Goal: Find specific page/section

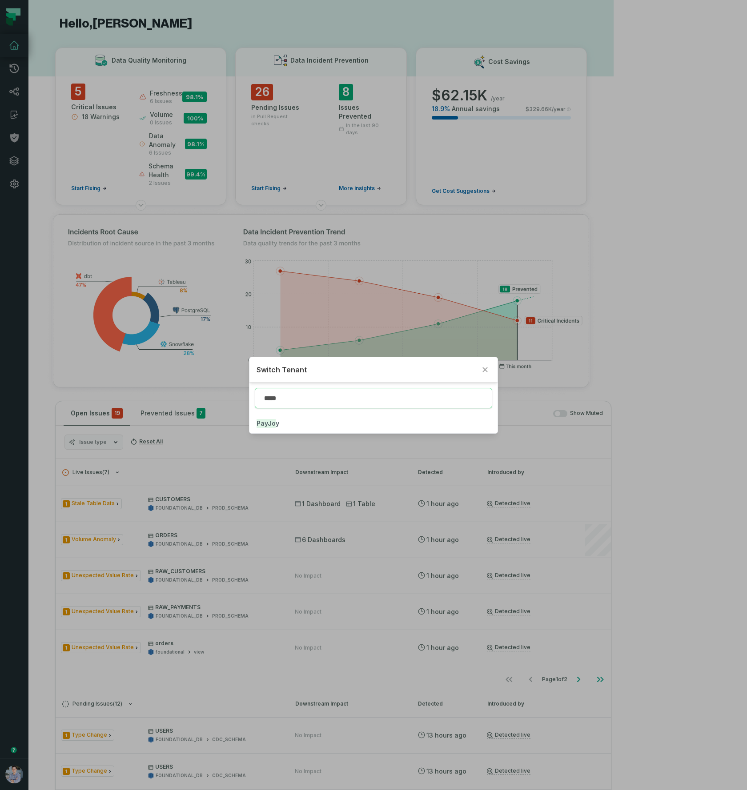
type input "*****"
click button "PayJo y" at bounding box center [373, 424] width 248 height 20
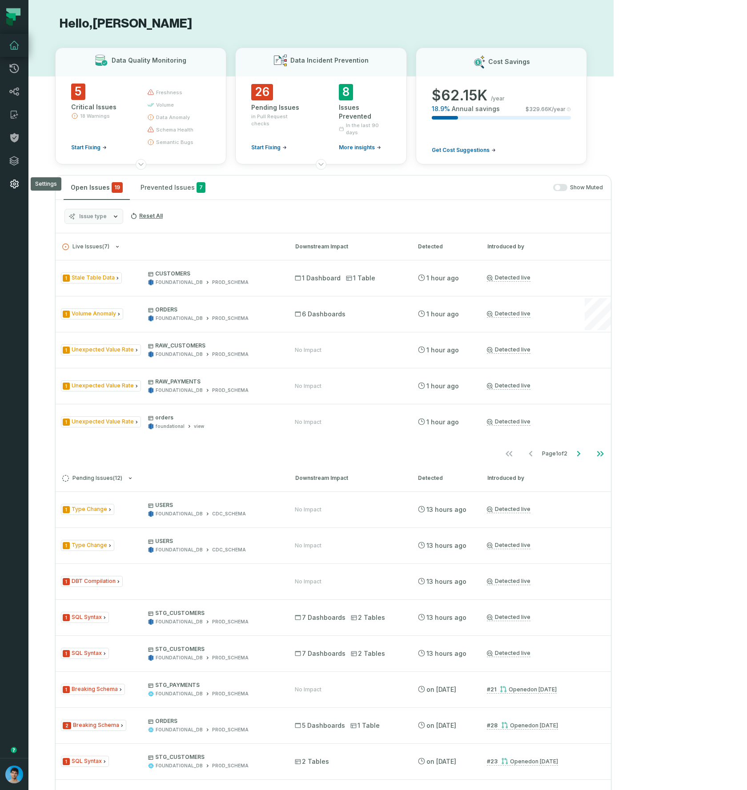
click at [14, 180] on icon at bounding box center [14, 184] width 8 height 9
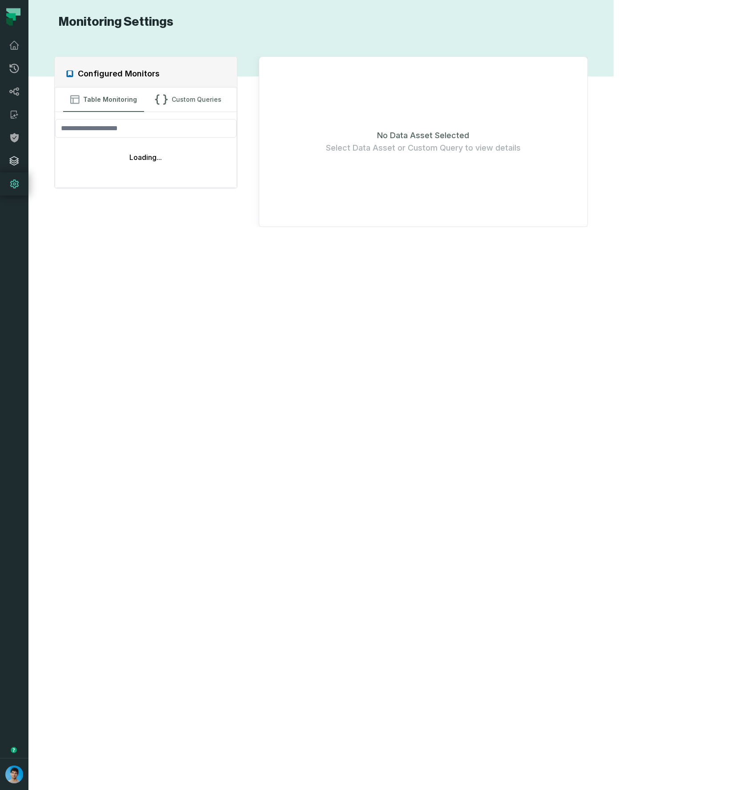
click at [16, 164] on icon at bounding box center [14, 161] width 11 height 11
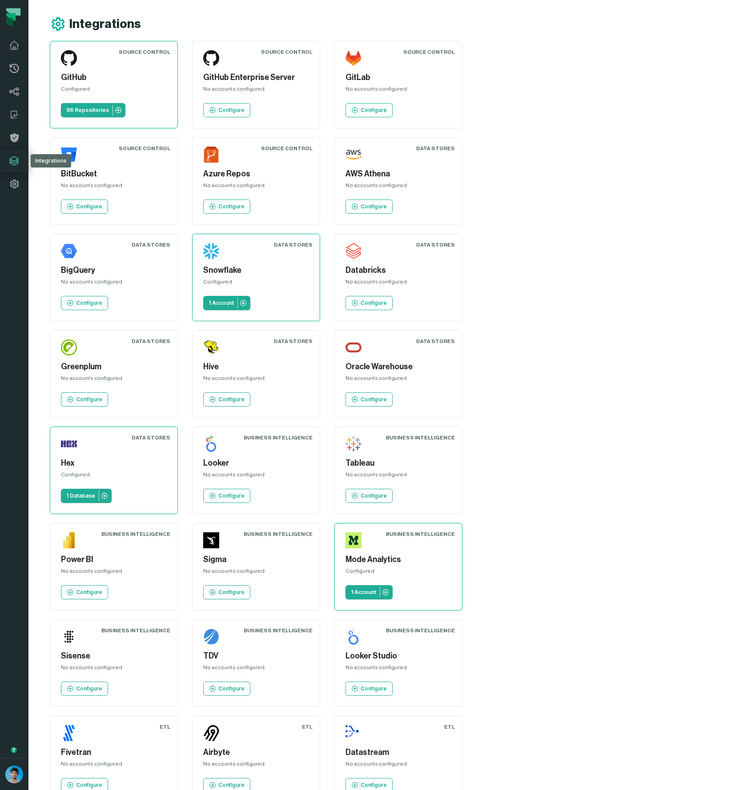
click at [397, 28] on div "Integrations" at bounding box center [332, 24] width 564 height 16
click at [603, 320] on div "Source Control GitHub Configured 96 Repositories Source Control GitHub Enterpri…" at bounding box center [326, 470] width 553 height 859
